Goal: Task Accomplishment & Management: Use online tool/utility

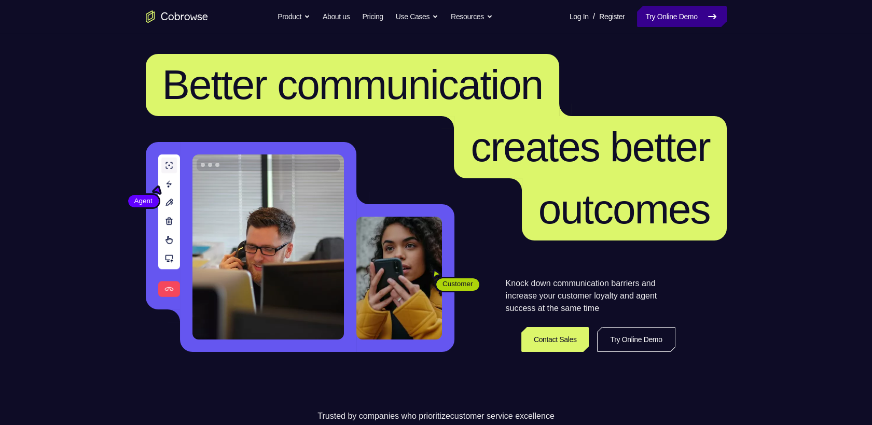
click at [680, 10] on link "Try Online Demo" at bounding box center [681, 16] width 89 height 21
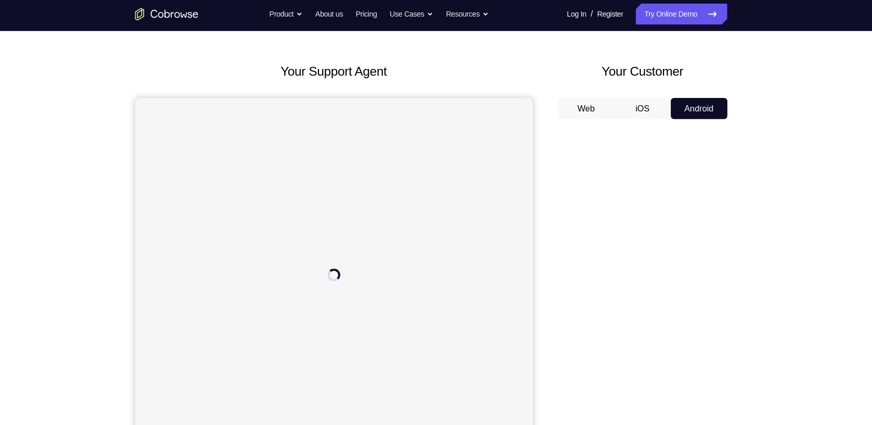
scroll to position [36, 0]
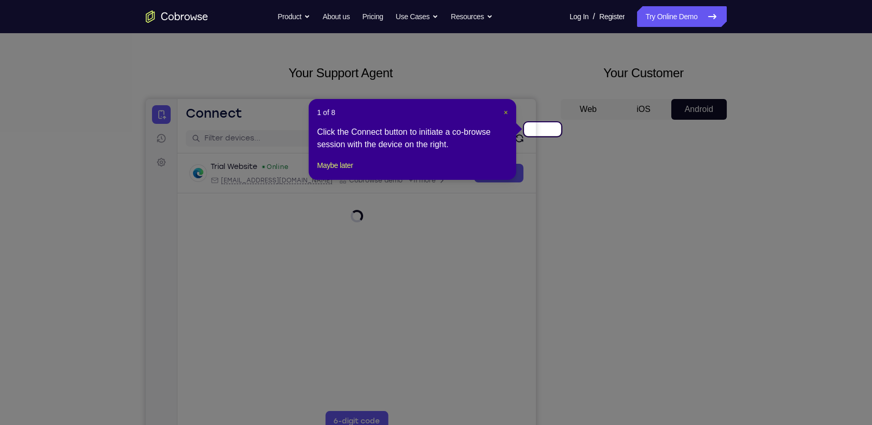
click at [507, 108] on span "×" at bounding box center [505, 112] width 4 height 8
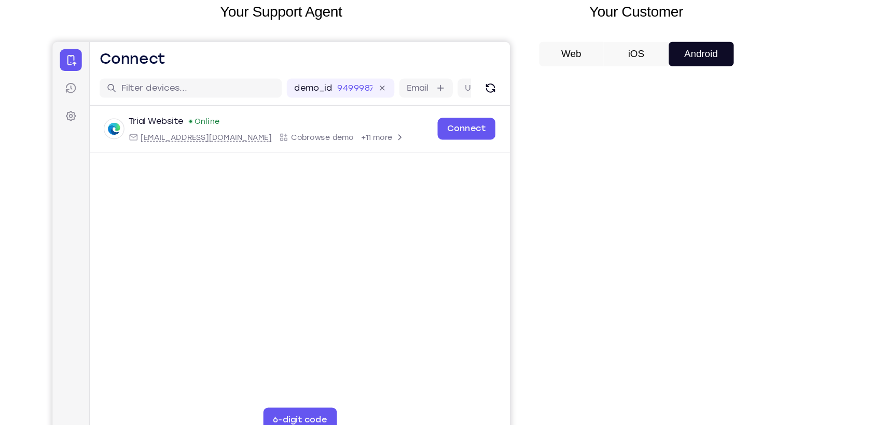
scroll to position [38, 0]
